Goal: Task Accomplishment & Management: Manage account settings

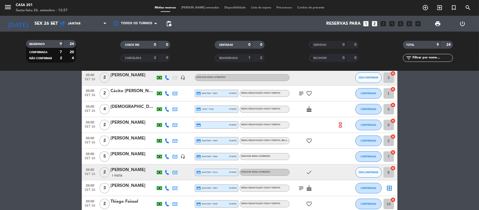
scroll to position [27, 0]
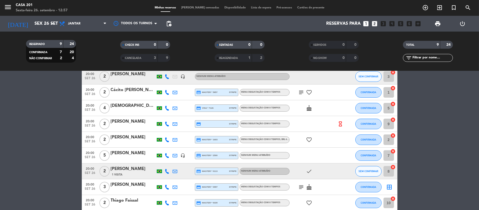
click at [129, 154] on div "[PERSON_NAME]" at bounding box center [133, 153] width 45 height 7
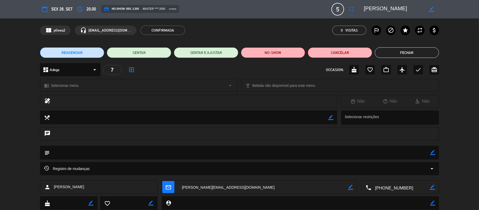
scroll to position [15, 0]
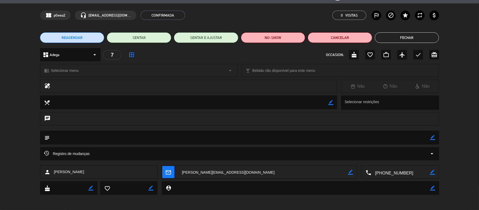
click at [431, 141] on div "border_color" at bounding box center [432, 138] width 5 height 14
click at [432, 139] on icon "border_color" at bounding box center [432, 137] width 5 height 5
click at [376, 128] on div "chat" at bounding box center [239, 121] width 479 height 18
click at [359, 141] on textarea at bounding box center [240, 137] width 380 height 13
type textarea "1 pax sem ouriço"
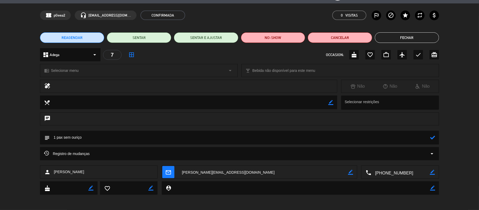
click at [432, 137] on icon at bounding box center [432, 137] width 5 height 5
click at [406, 38] on button "Fechar" at bounding box center [407, 37] width 64 height 11
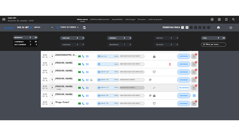
scroll to position [0, 0]
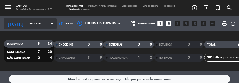
click at [36, 21] on input "Sex 26 set" at bounding box center [43, 24] width 33 height 8
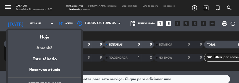
click at [49, 47] on div "Amanhã" at bounding box center [45, 46] width 74 height 11
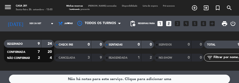
type input "Sáb 27 set"
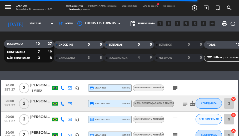
scroll to position [18, 0]
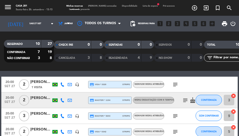
click at [86, 81] on div at bounding box center [84, 85] width 7 height 16
